Goal: Transaction & Acquisition: Purchase product/service

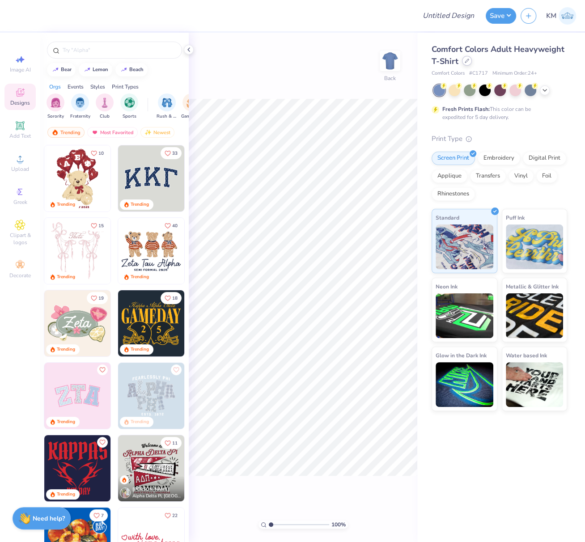
click at [466, 61] on icon at bounding box center [467, 61] width 4 height 4
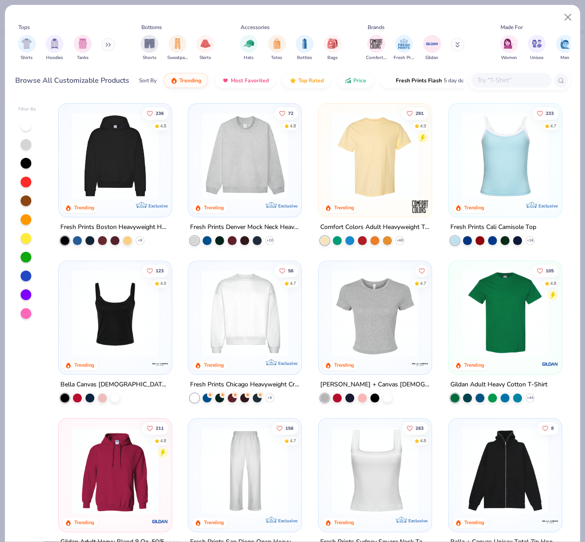
drag, startPoint x: 131, startPoint y: 167, endPoint x: 143, endPoint y: 165, distance: 12.8
click at [137, 172] on img at bounding box center [115, 156] width 95 height 86
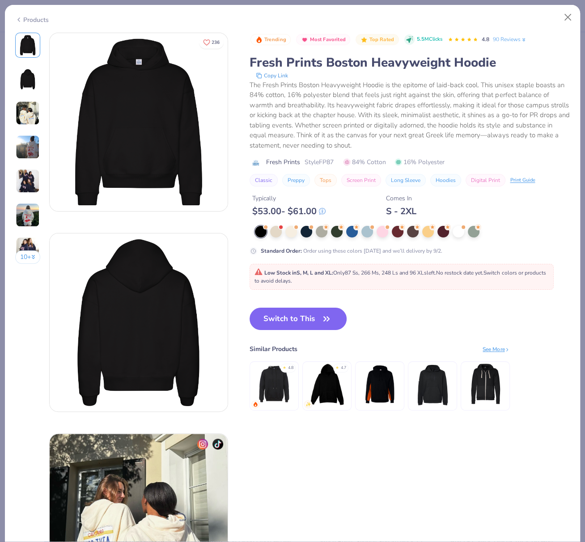
click at [167, 73] on img at bounding box center [139, 122] width 178 height 178
click at [569, 15] on button "Close" at bounding box center [568, 17] width 17 height 17
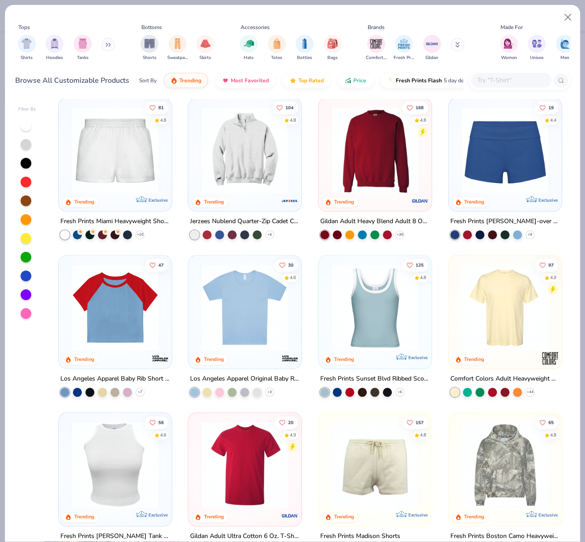
scroll to position [638, 0]
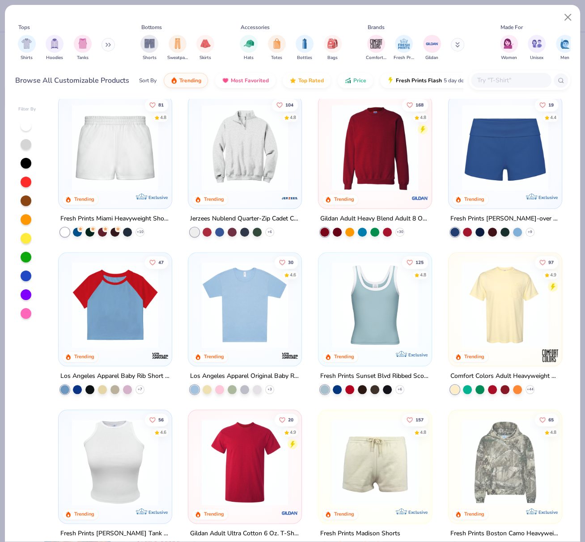
click at [126, 470] on img at bounding box center [115, 462] width 95 height 86
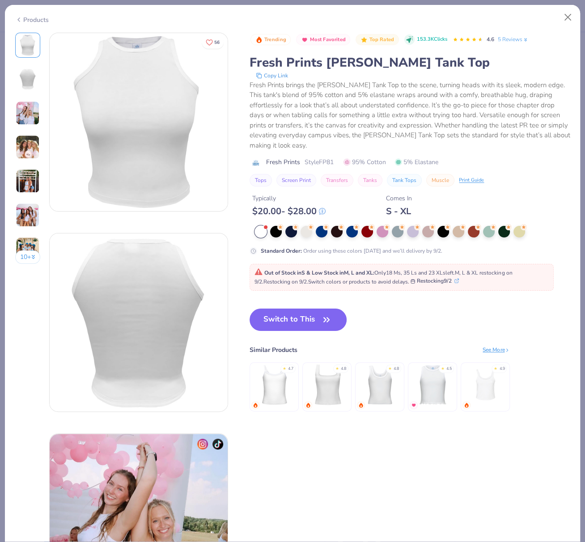
drag, startPoint x: 309, startPoint y: 321, endPoint x: 479, endPoint y: 0, distance: 363.5
click at [309, 321] on button "Switch to This" at bounding box center [298, 320] width 97 height 22
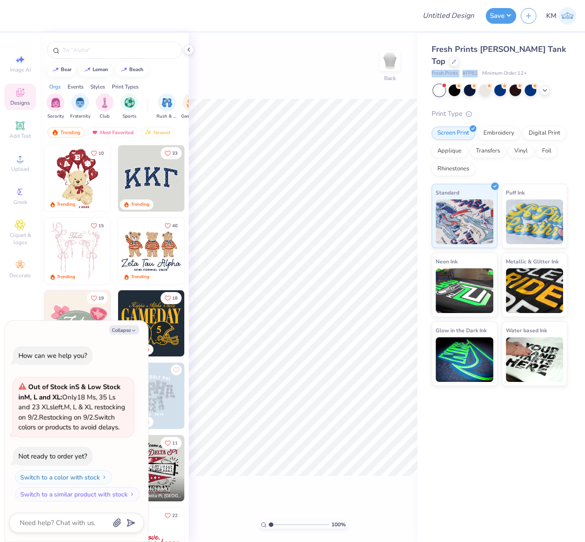
drag, startPoint x: 434, startPoint y: 61, endPoint x: 478, endPoint y: 60, distance: 43.4
click at [477, 70] on div "Fresh Prints # FP81 Minimum Order: 12 +" at bounding box center [500, 74] width 136 height 8
copy div "Fresh Prints # FP81"
drag, startPoint x: 191, startPoint y: 51, endPoint x: 212, endPoint y: 41, distance: 23.0
click at [191, 51] on icon at bounding box center [188, 49] width 7 height 7
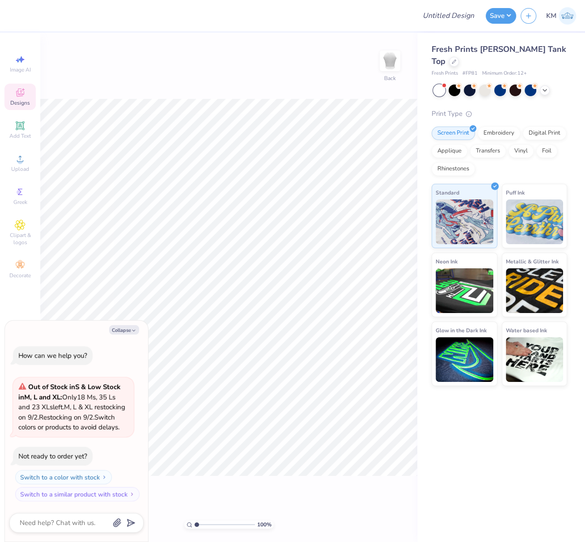
drag, startPoint x: 124, startPoint y: 323, endPoint x: 128, endPoint y: 315, distance: 8.2
click at [124, 325] on button "Collapse" at bounding box center [124, 329] width 30 height 9
type textarea "x"
